Goal: Task Accomplishment & Management: Use online tool/utility

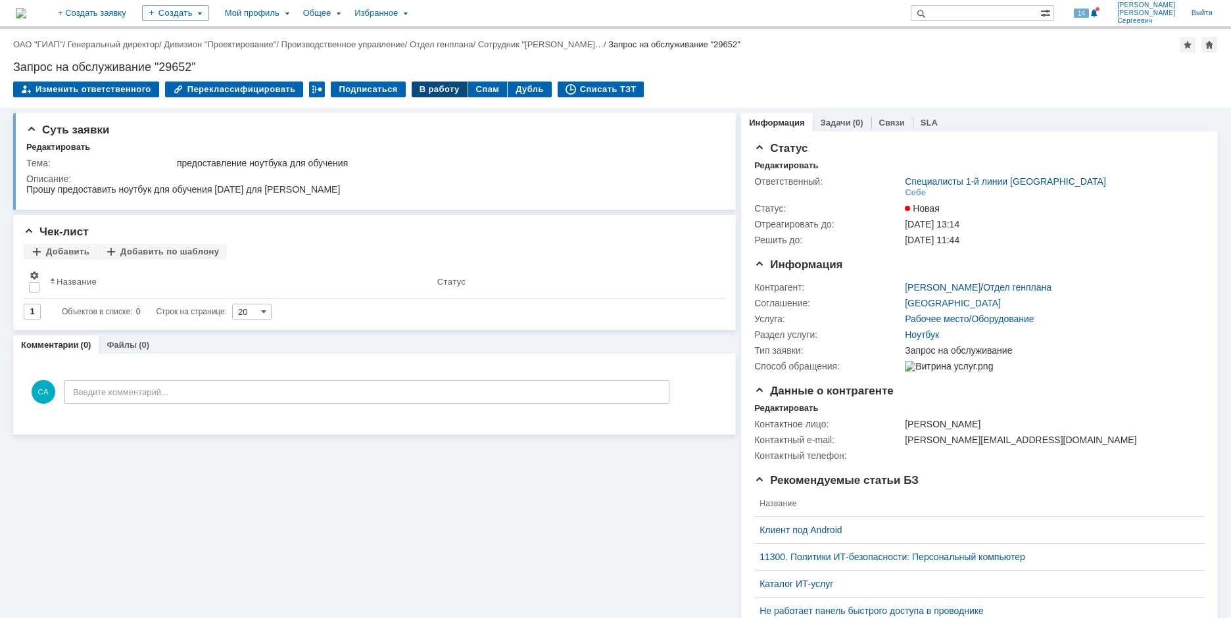
click at [418, 85] on div "В работу" at bounding box center [440, 90] width 56 height 16
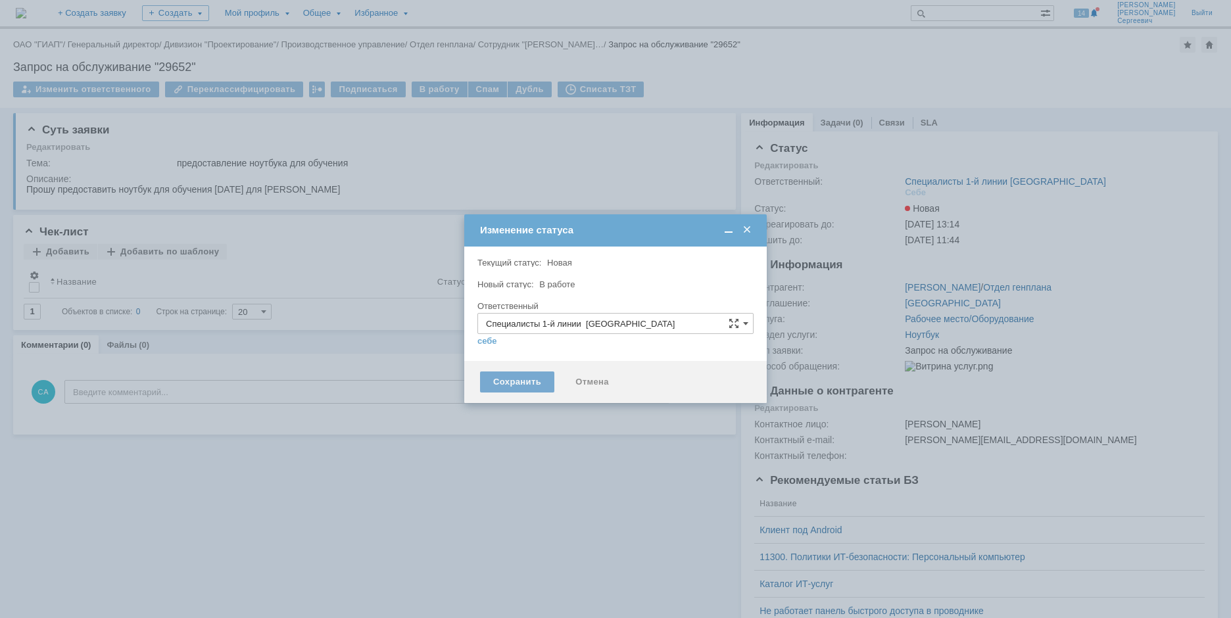
type input "[PERSON_NAME]"
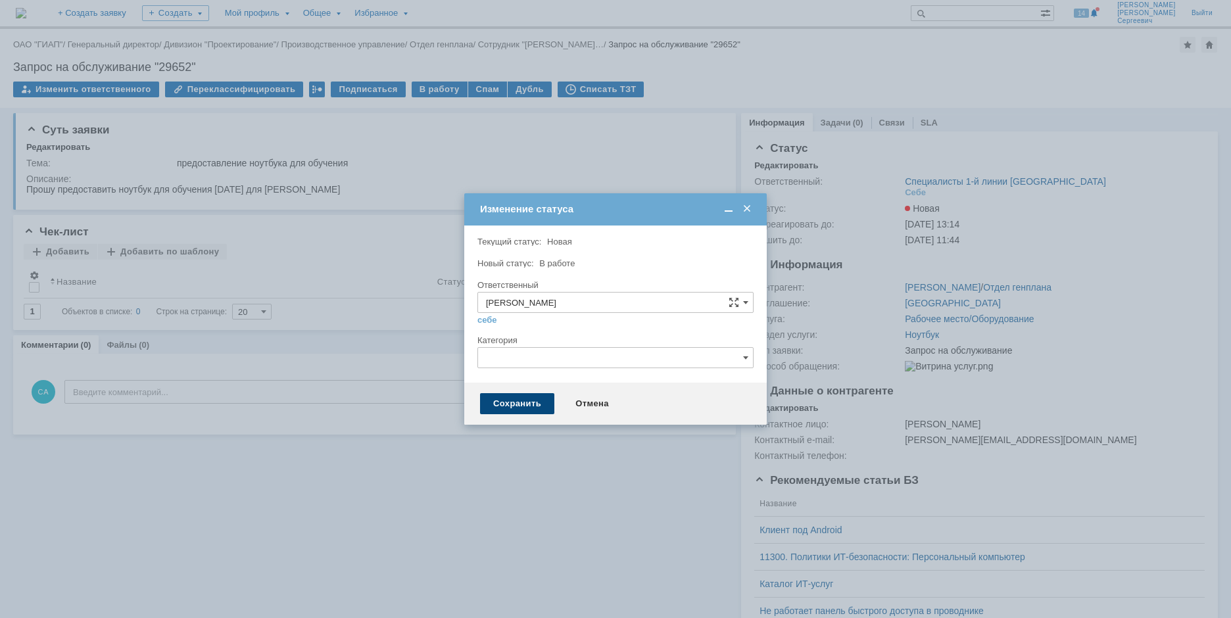
click at [506, 404] on div "Сохранить" at bounding box center [517, 403] width 74 height 21
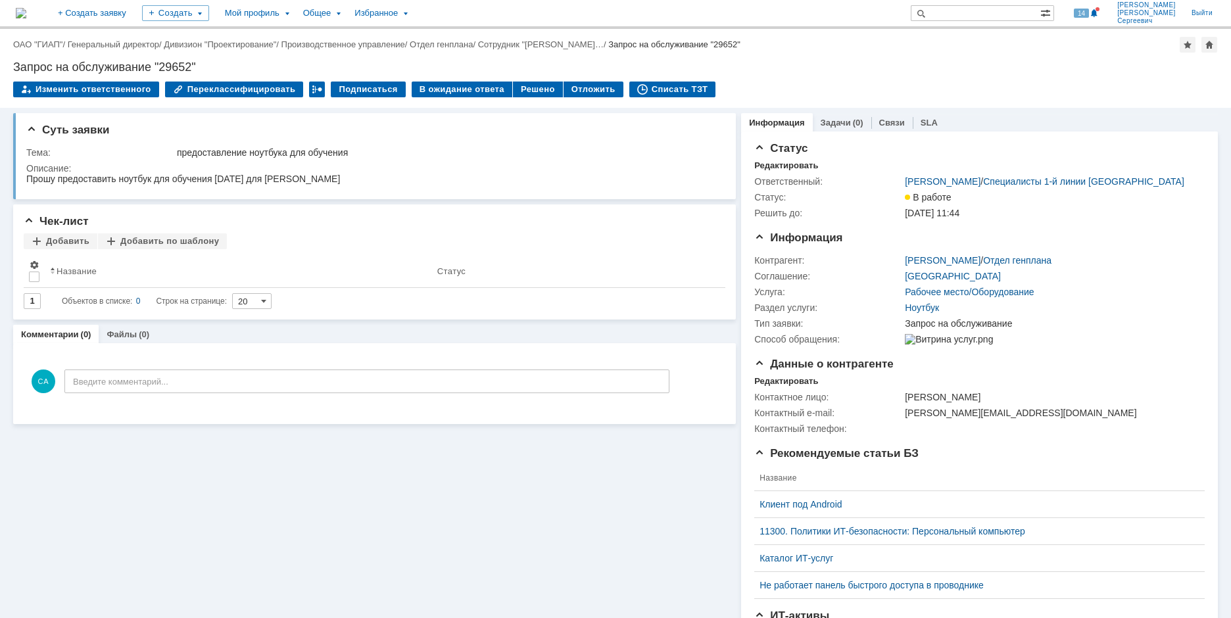
drag, startPoint x: 639, startPoint y: 590, endPoint x: 631, endPoint y: 575, distance: 16.8
click at [639, 590] on div "Суть заявки Тема: предоставление ноутбука для обучения Описание: Чек-лист Добав…" at bounding box center [374, 448] width 723 height 680
click at [629, 84] on div "Списать ТЗТ" at bounding box center [672, 90] width 87 height 16
click at [644, 84] on div "Списать ТЗТ" at bounding box center [672, 90] width 87 height 16
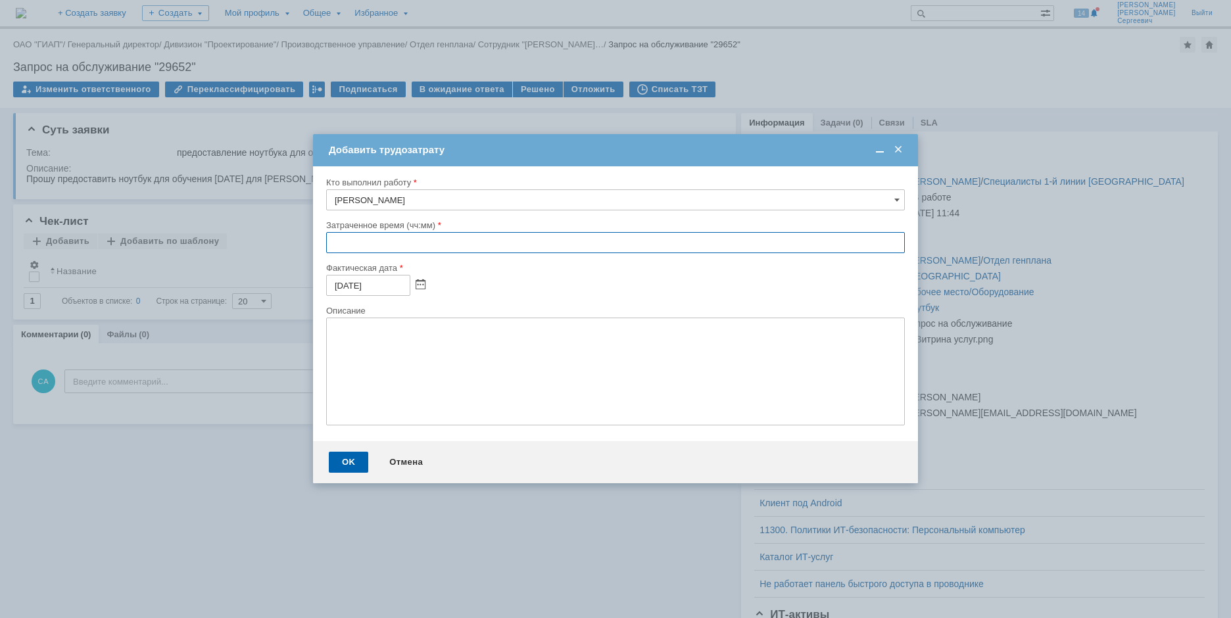
click at [333, 243] on input "text" at bounding box center [615, 242] width 579 height 21
type input "00:40"
click at [341, 461] on div "OK" at bounding box center [348, 462] width 39 height 21
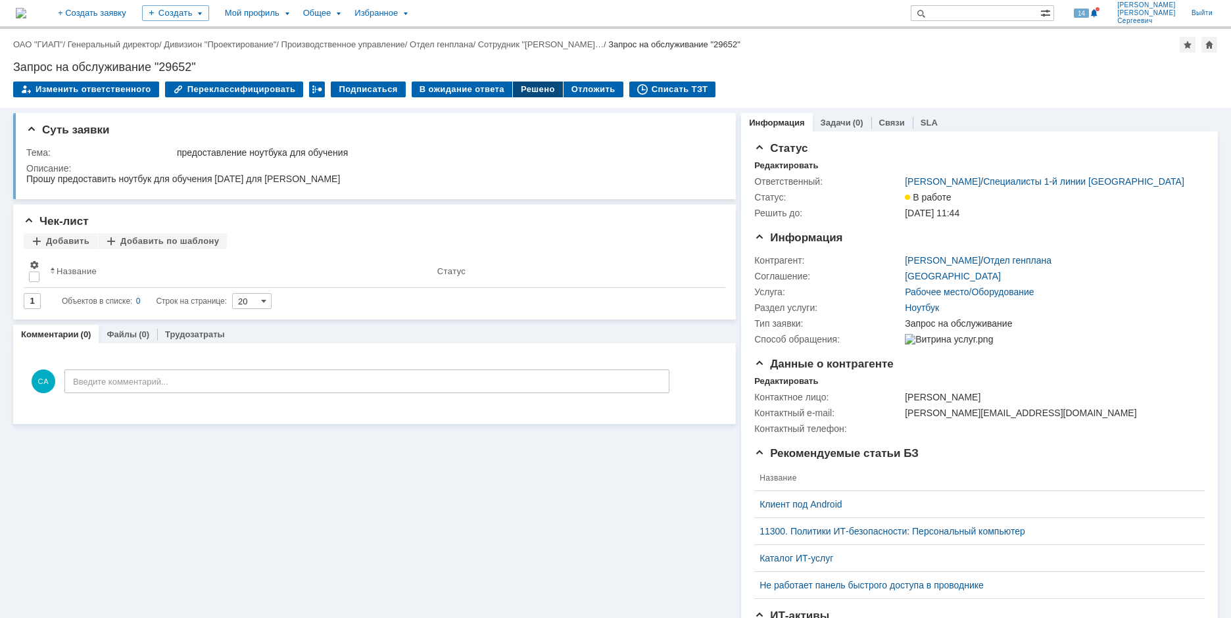
click at [522, 94] on div "Решено" at bounding box center [538, 90] width 50 height 16
